Goal: Task Accomplishment & Management: Manage account settings

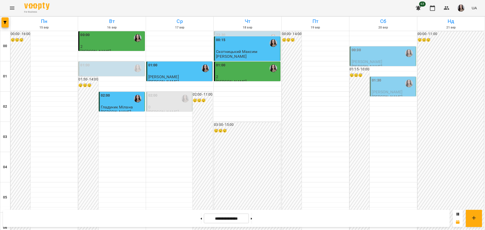
scroll to position [545, 0]
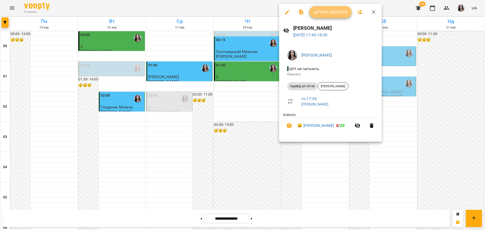
click at [327, 7] on button "Урок відбувся" at bounding box center [330, 12] width 42 height 12
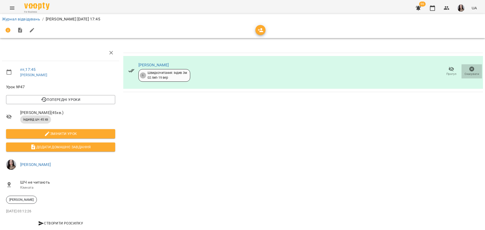
click at [469, 71] on icon "button" at bounding box center [471, 69] width 6 height 6
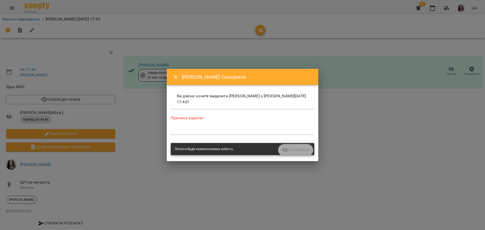
click at [232, 132] on textarea at bounding box center [242, 130] width 143 height 5
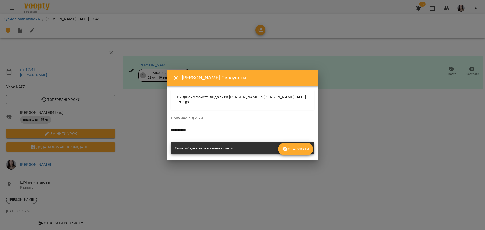
type textarea "**********"
click at [297, 152] on span "Скасувати" at bounding box center [295, 149] width 27 height 6
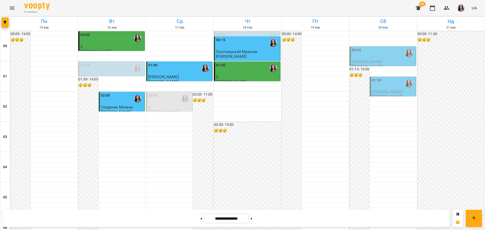
scroll to position [550, 0]
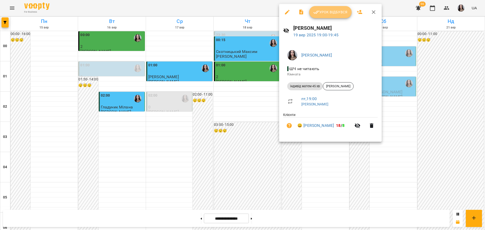
click at [330, 10] on span "Урок відбувся" at bounding box center [330, 12] width 34 height 6
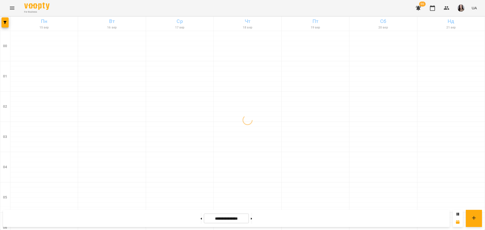
scroll to position [550, 0]
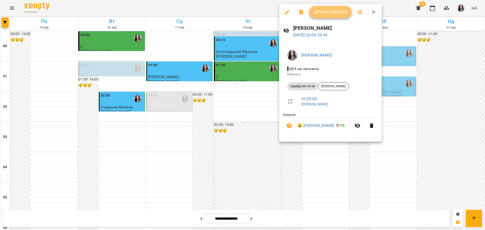
click at [326, 12] on span "Урок відбувся" at bounding box center [330, 12] width 34 height 6
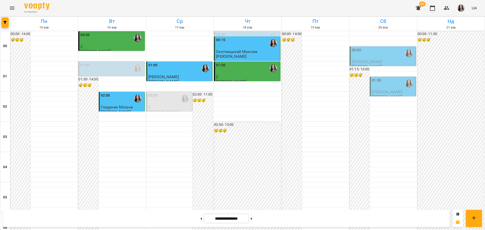
scroll to position [550, 0]
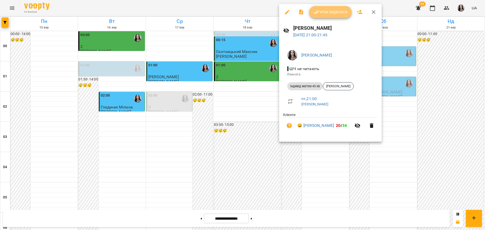
click at [327, 8] on button "Урок відбувся" at bounding box center [330, 12] width 42 height 12
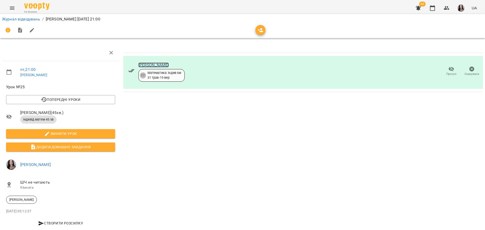
click at [158, 65] on link "[PERSON_NAME]" at bounding box center [153, 65] width 31 height 5
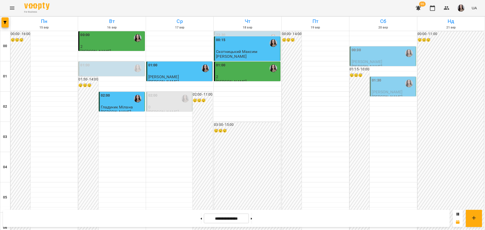
scroll to position [295, 0]
click at [252, 217] on button at bounding box center [251, 218] width 1 height 11
type input "**********"
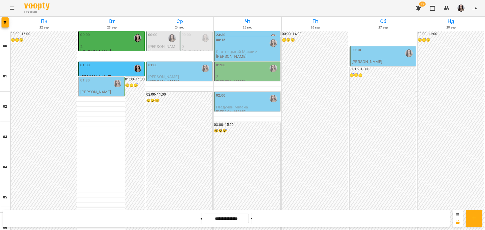
scroll to position [0, 0]
click at [461, 8] on img "button" at bounding box center [460, 8] width 7 height 7
click at [452, 19] on span "[PERSON_NAME]" at bounding box center [463, 19] width 32 height 6
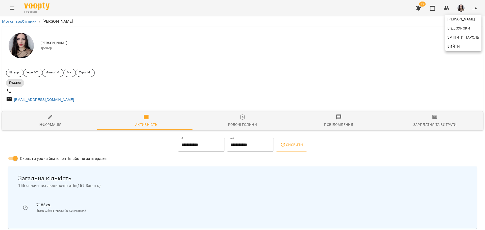
click at [239, 124] on div at bounding box center [242, 115] width 485 height 230
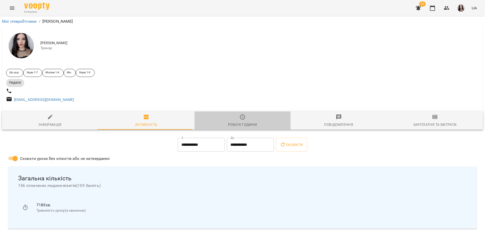
click at [240, 123] on span "Робочі години" at bounding box center [242, 121] width 90 height 14
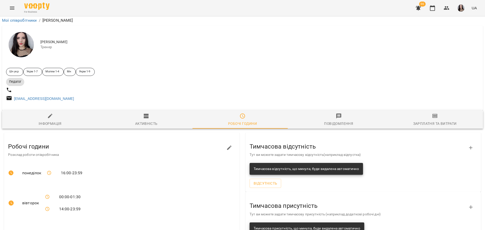
scroll to position [104, 0]
click at [226, 145] on icon "button" at bounding box center [229, 148] width 6 height 6
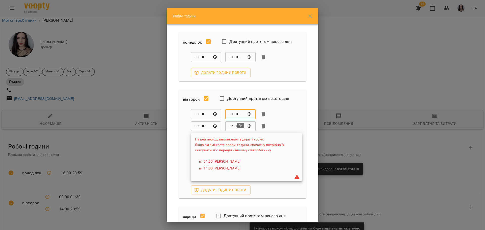
click at [230, 115] on input "*****" at bounding box center [240, 114] width 30 height 10
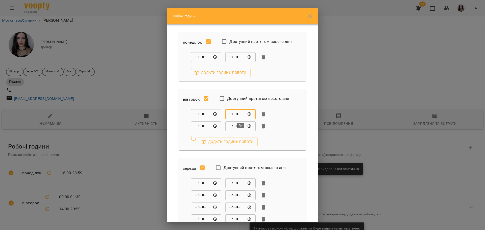
type input "*****"
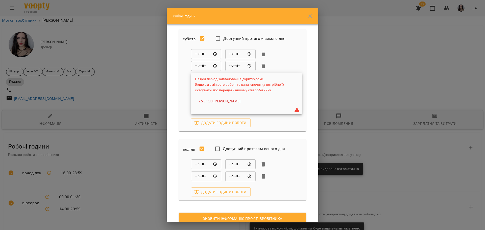
scroll to position [433, 0]
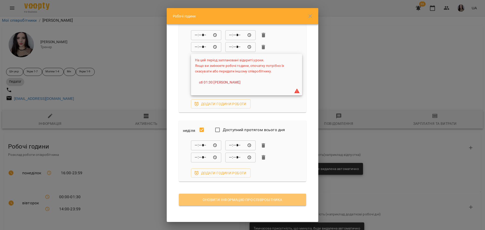
click at [249, 200] on span "Оновити інформацію про співробітника" at bounding box center [242, 200] width 119 height 6
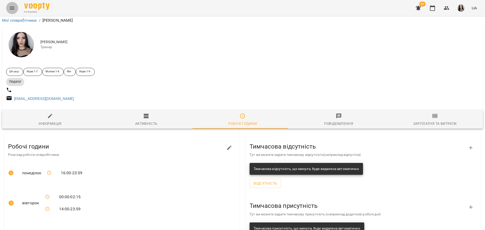
click at [14, 10] on icon "Menu" at bounding box center [12, 8] width 6 height 6
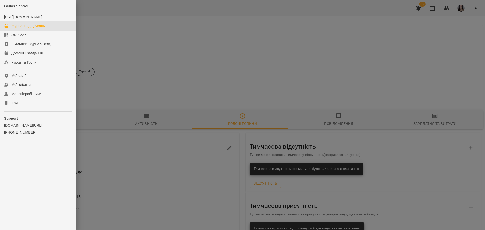
click at [25, 29] on div "Журнал відвідувань" at bounding box center [28, 25] width 34 height 5
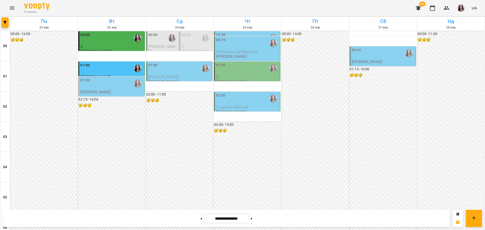
scroll to position [263, 0]
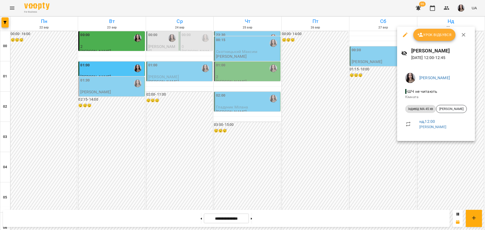
click at [364, 135] on div at bounding box center [242, 115] width 485 height 230
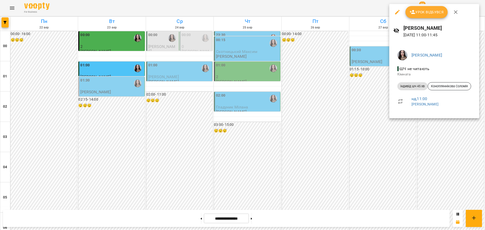
click at [401, 129] on div at bounding box center [242, 115] width 485 height 230
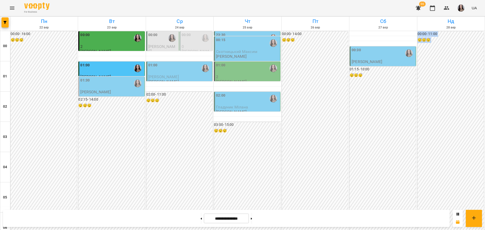
drag, startPoint x: 478, startPoint y: 113, endPoint x: 481, endPoint y: 115, distance: 3.8
click at [200, 220] on button at bounding box center [200, 218] width 1 height 11
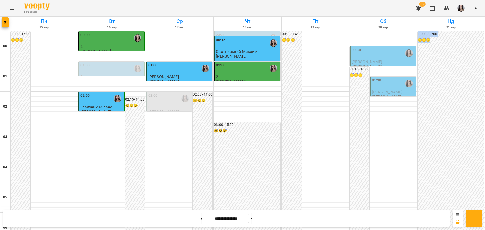
scroll to position [0, 0]
click at [379, 85] on div "01:30" at bounding box center [392, 84] width 43 height 12
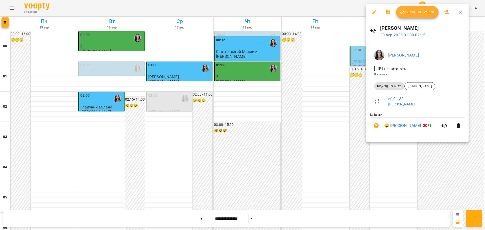
click at [319, 126] on div at bounding box center [242, 115] width 485 height 230
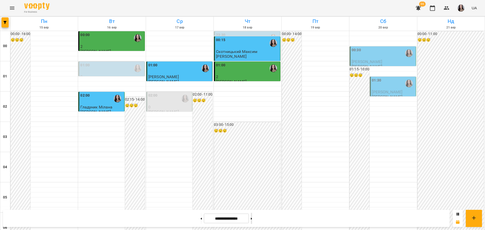
click at [252, 217] on button at bounding box center [251, 218] width 1 height 11
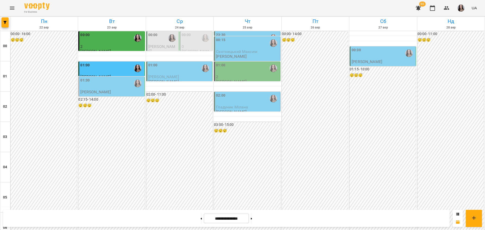
scroll to position [550, 0]
click at [200, 218] on button at bounding box center [200, 218] width 1 height 11
type input "**********"
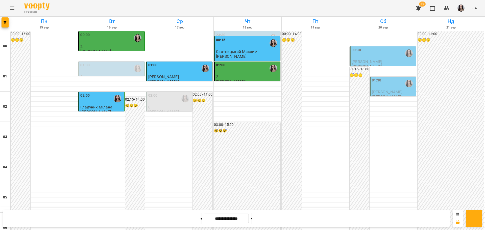
scroll to position [0, 0]
